Goal: Use online tool/utility: Utilize a website feature to perform a specific function

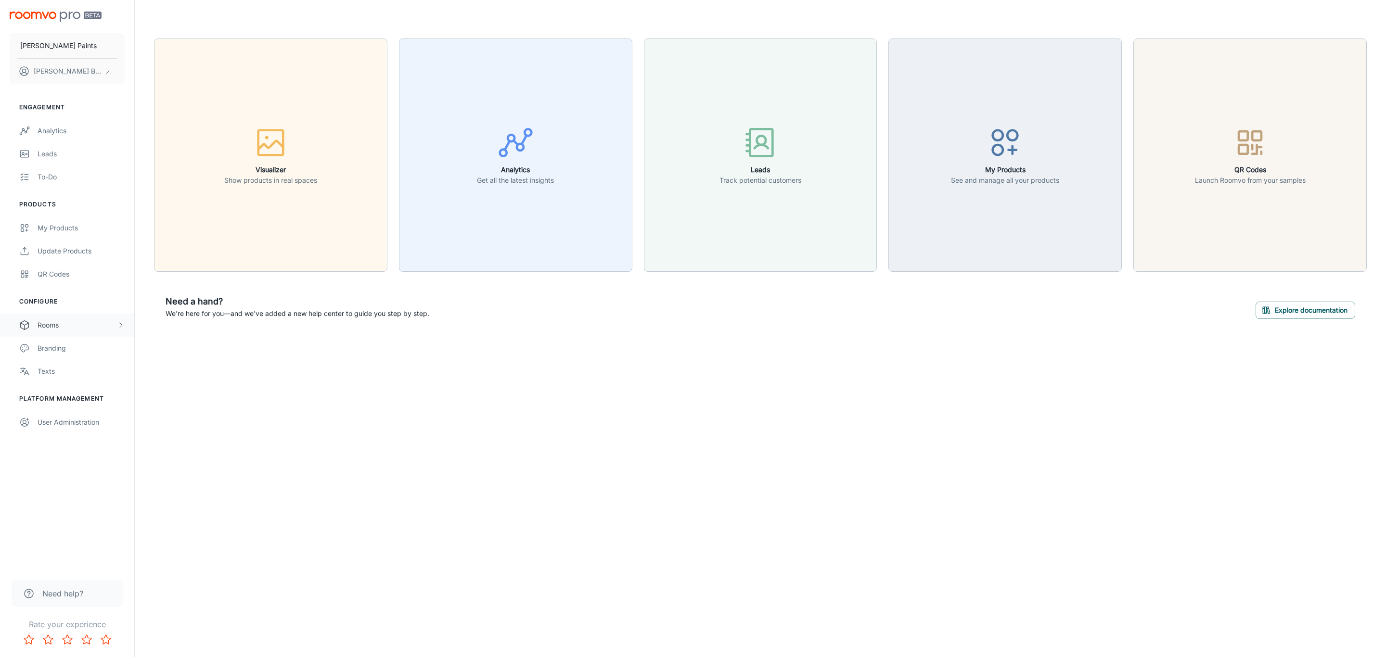
click at [61, 325] on div "Rooms" at bounding box center [77, 325] width 79 height 11
click at [85, 354] on div "My Rooms" at bounding box center [81, 348] width 87 height 11
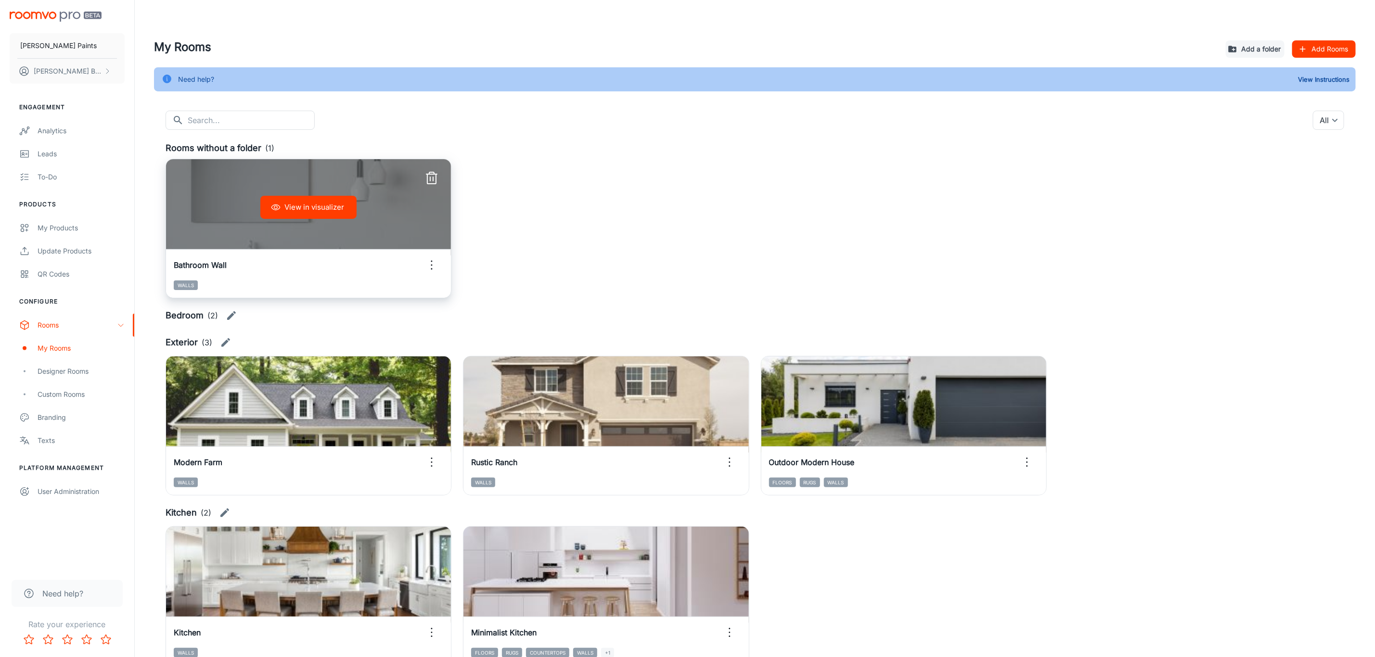
click at [375, 225] on div "View in visualizer" at bounding box center [308, 207] width 285 height 96
click at [305, 197] on button "View in visualizer" at bounding box center [308, 207] width 96 height 23
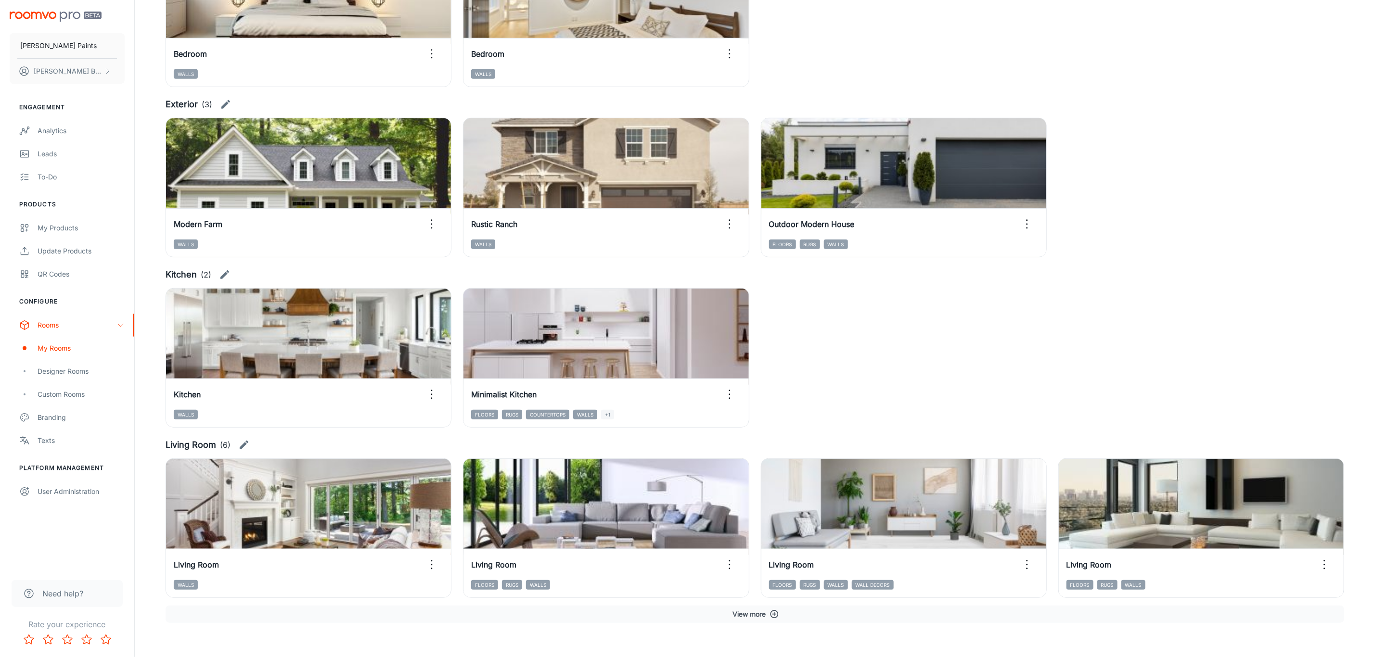
scroll to position [393, 0]
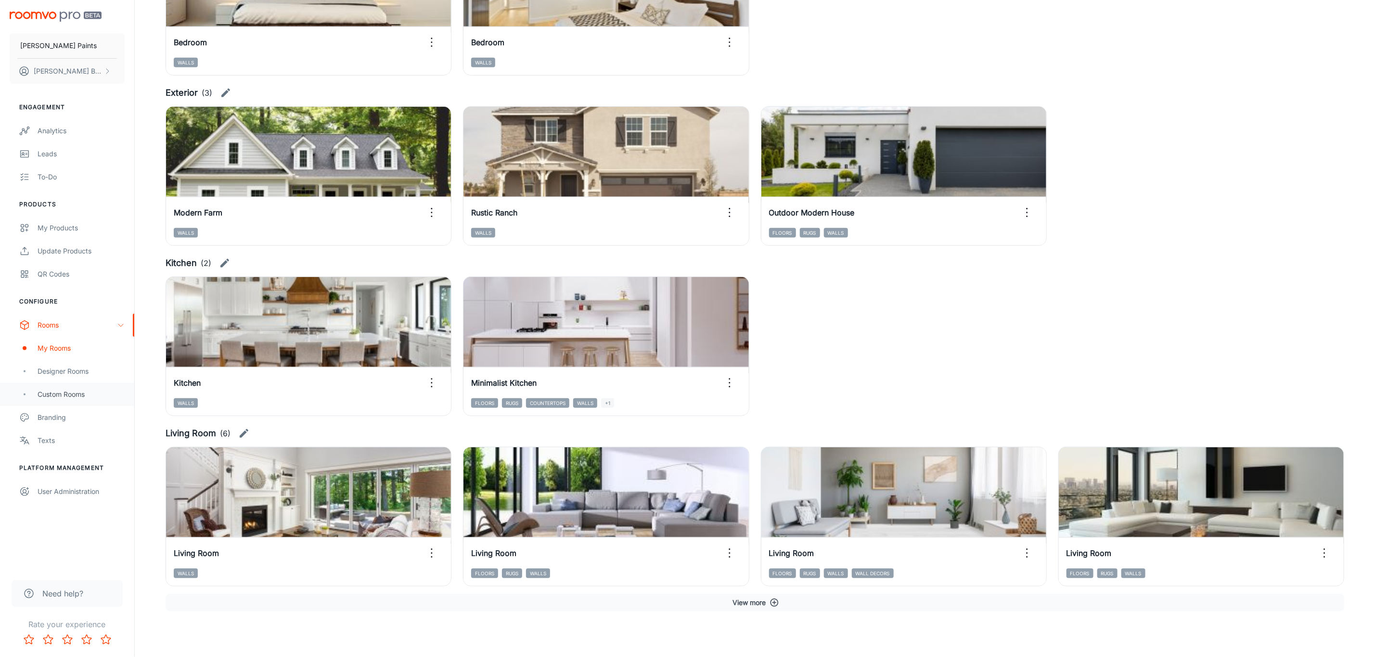
click at [71, 392] on div "Custom Rooms" at bounding box center [81, 394] width 87 height 11
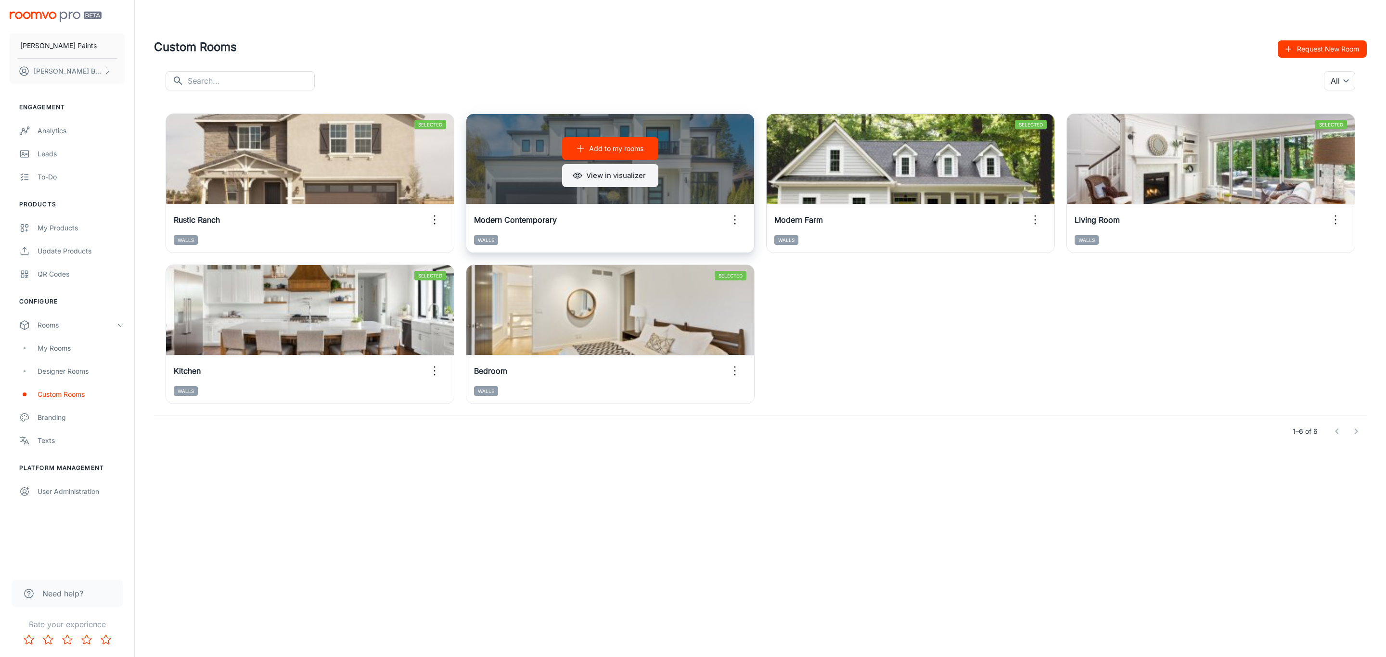
click at [628, 178] on button "View in visualizer" at bounding box center [610, 175] width 96 height 23
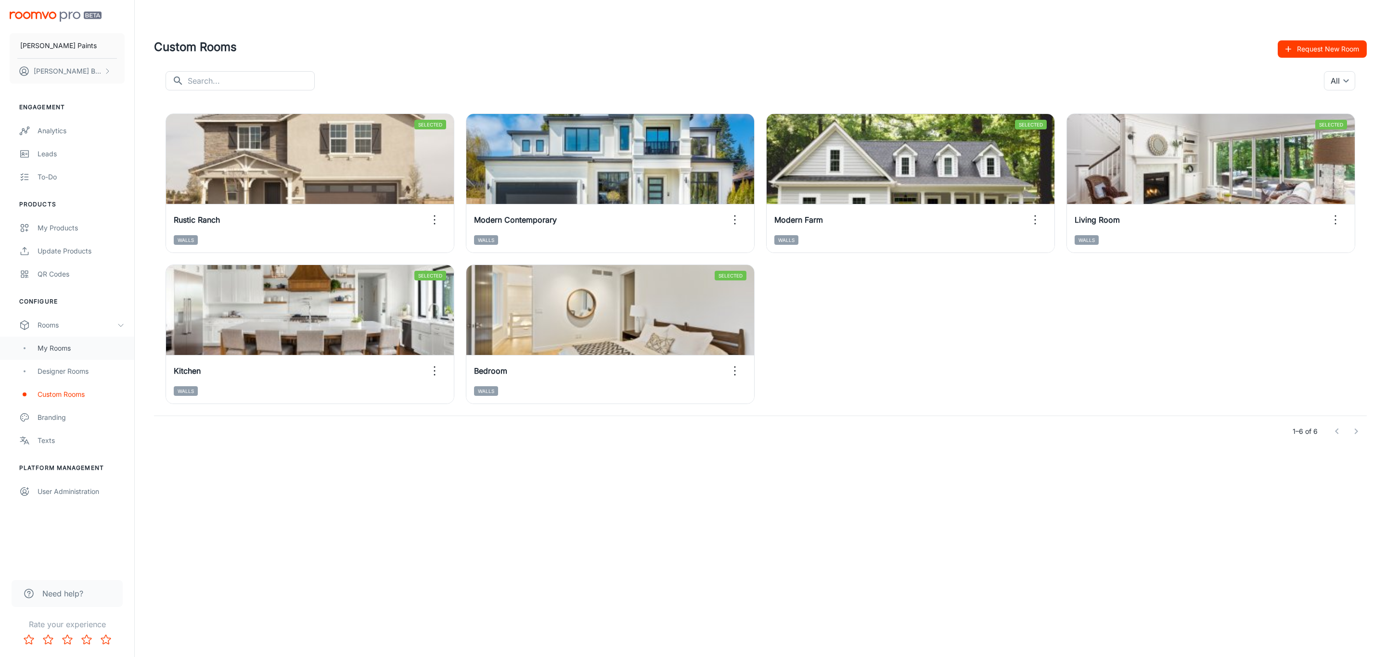
click at [94, 351] on div "My Rooms" at bounding box center [81, 348] width 87 height 11
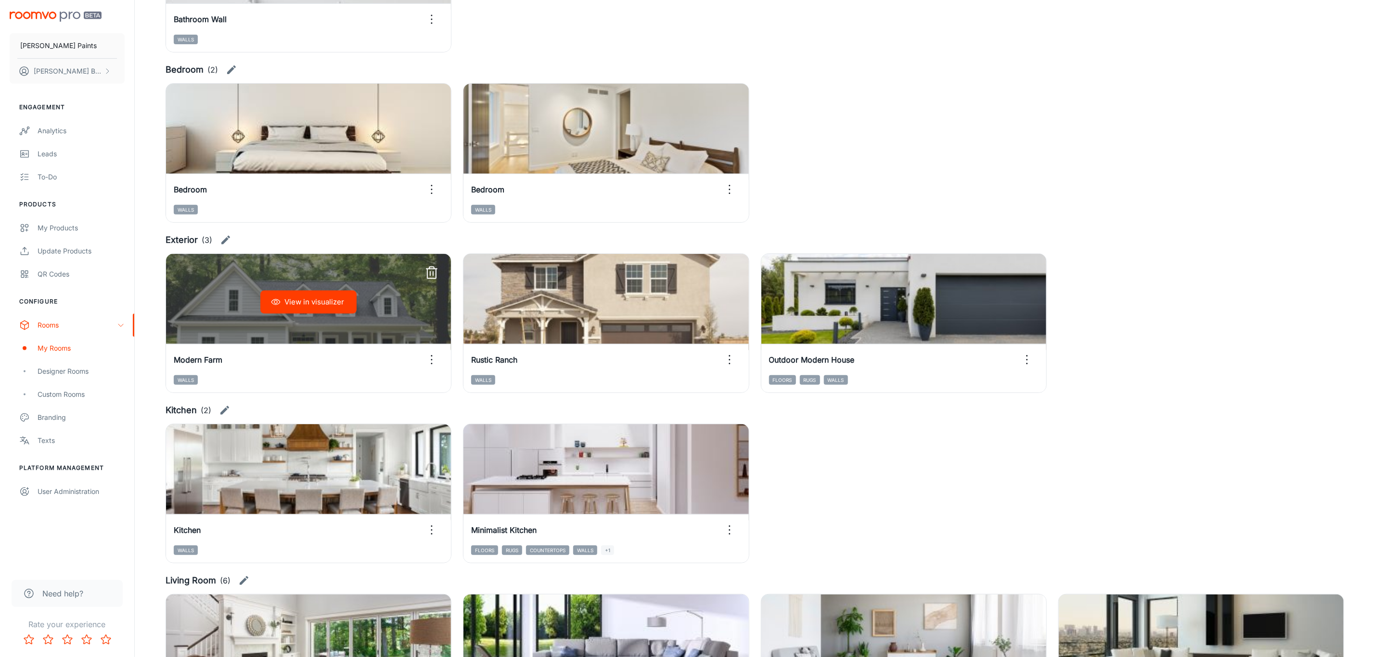
scroll to position [289, 0]
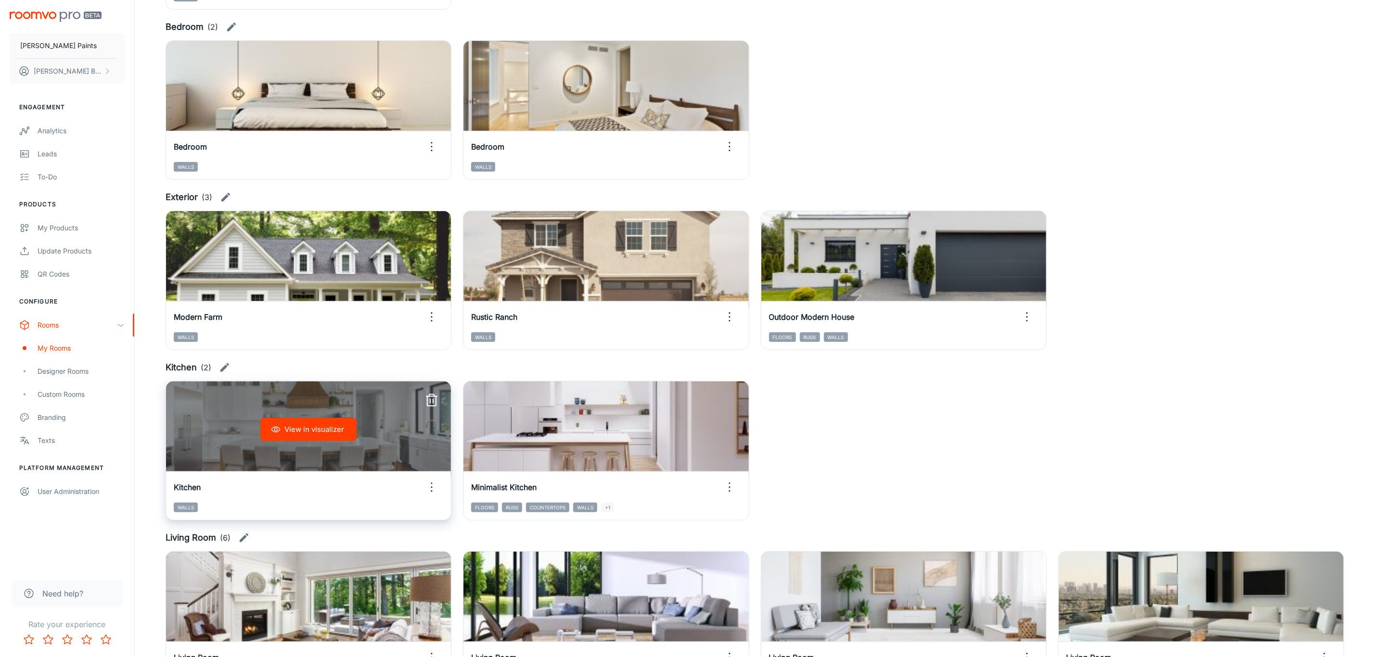
click at [367, 445] on div "View in visualizer" at bounding box center [308, 430] width 285 height 96
click at [329, 440] on button "View in visualizer" at bounding box center [308, 429] width 96 height 23
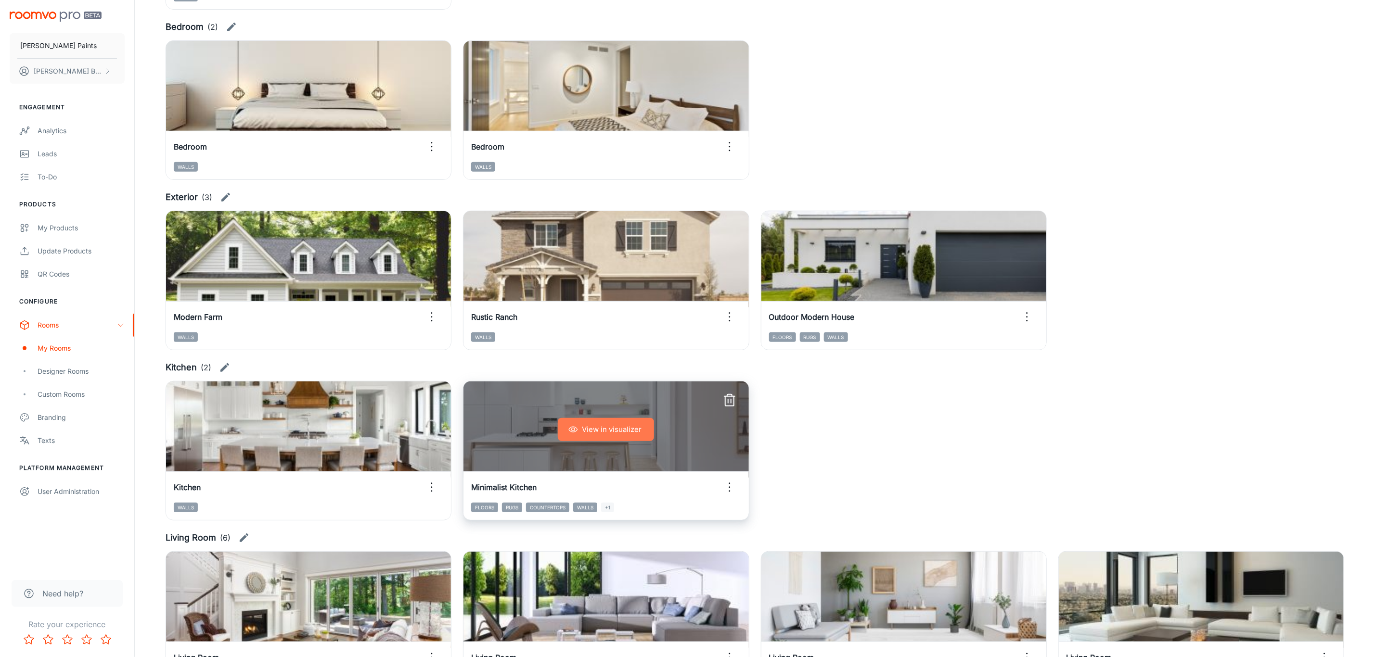
click at [627, 436] on button "View in visualizer" at bounding box center [606, 429] width 96 height 23
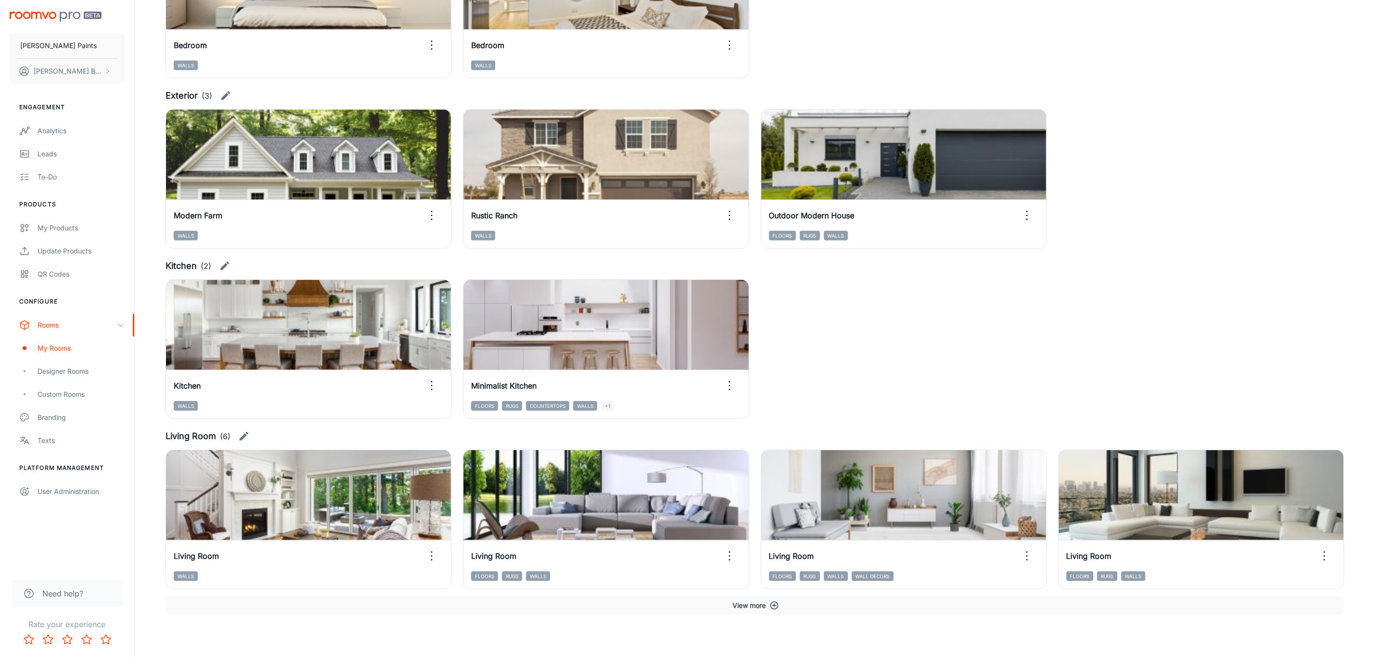
scroll to position [393, 0]
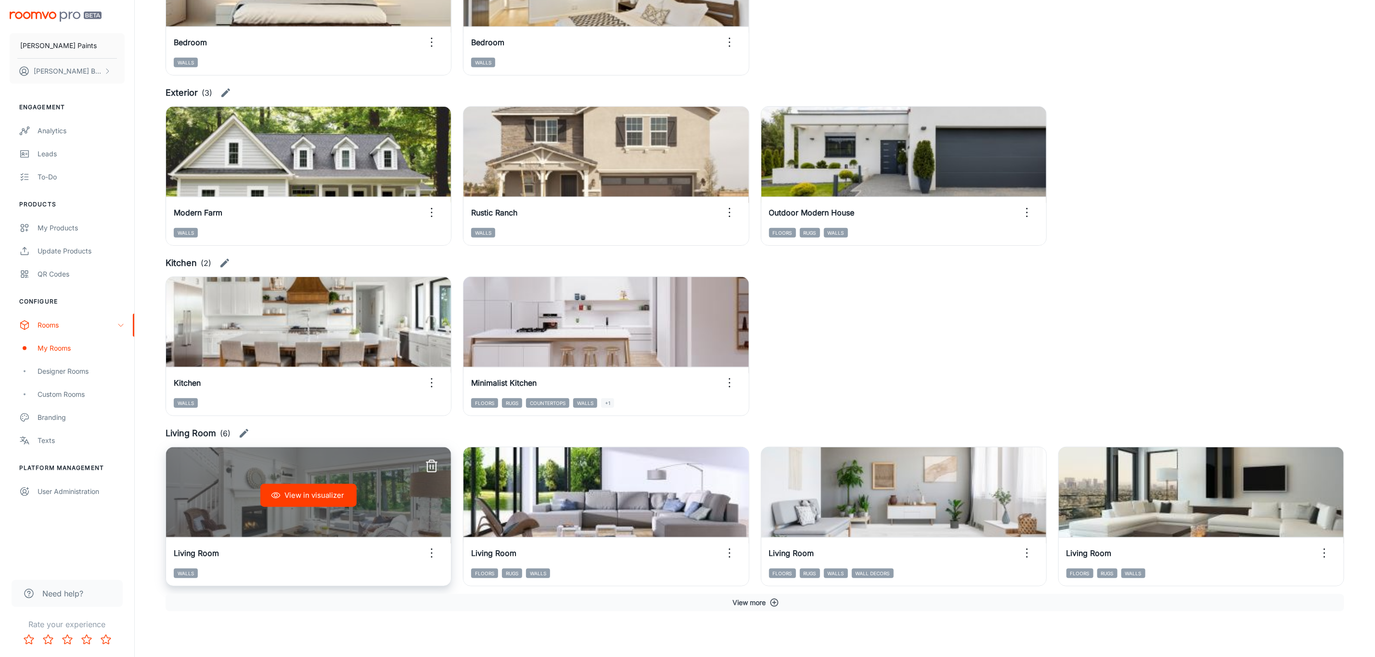
click at [337, 498] on button "View in visualizer" at bounding box center [308, 495] width 96 height 23
